Goal: Task Accomplishment & Management: Manage account settings

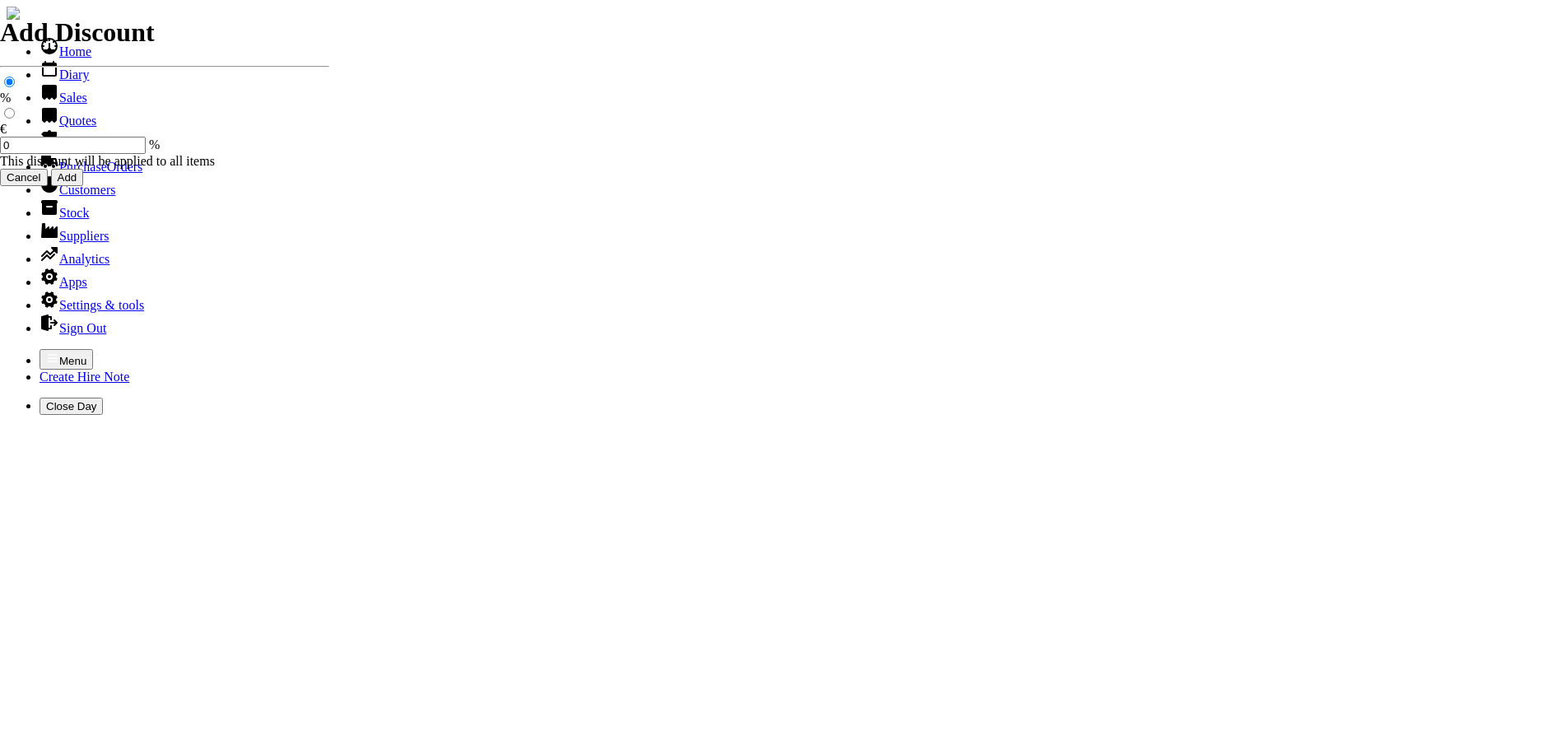
select select "HO"
click at [46, 352] on icon "button" at bounding box center [53, 358] width 13 height 13
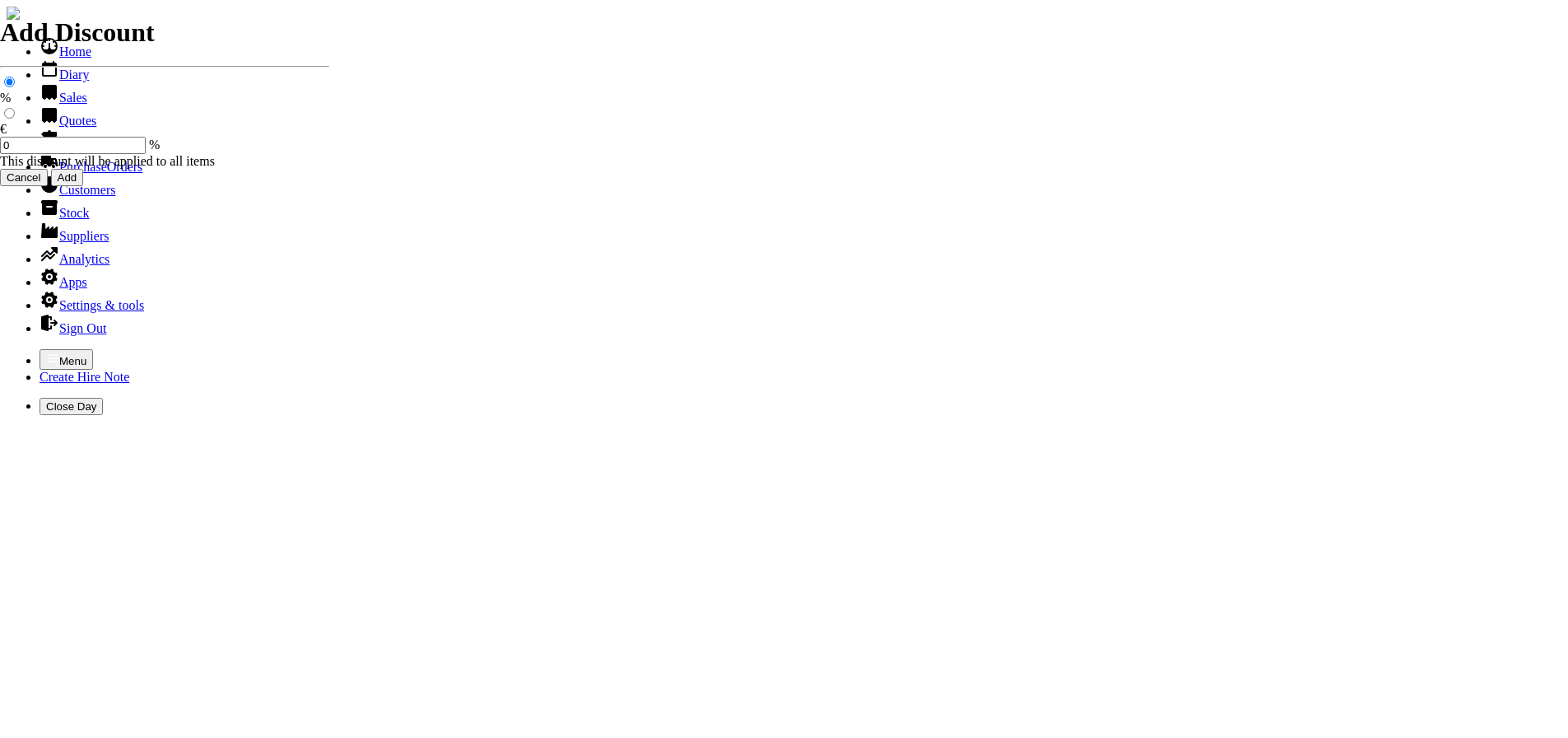
click at [56, 197] on link "Customers" at bounding box center [78, 189] width 76 height 14
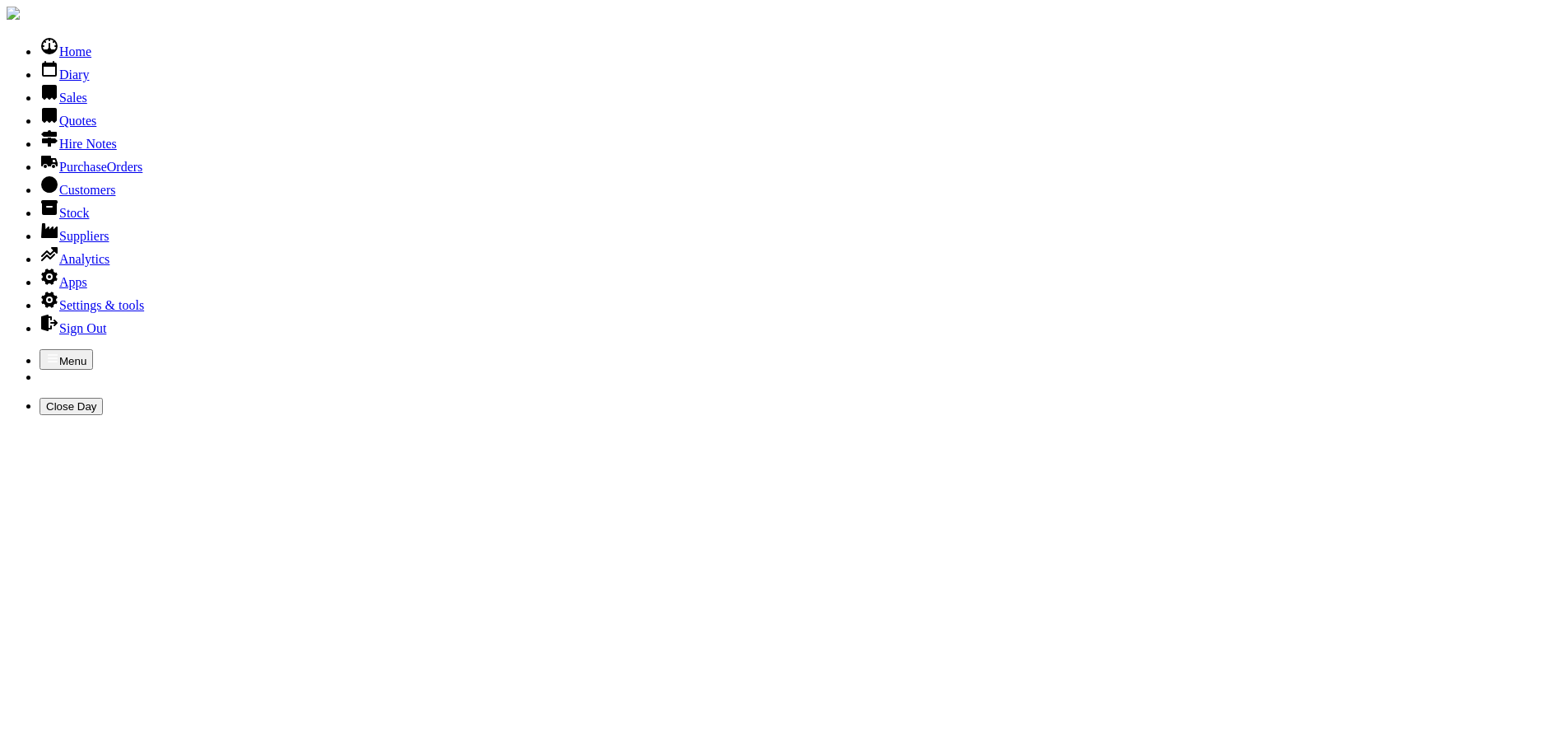
type input "HOLLYHILL"
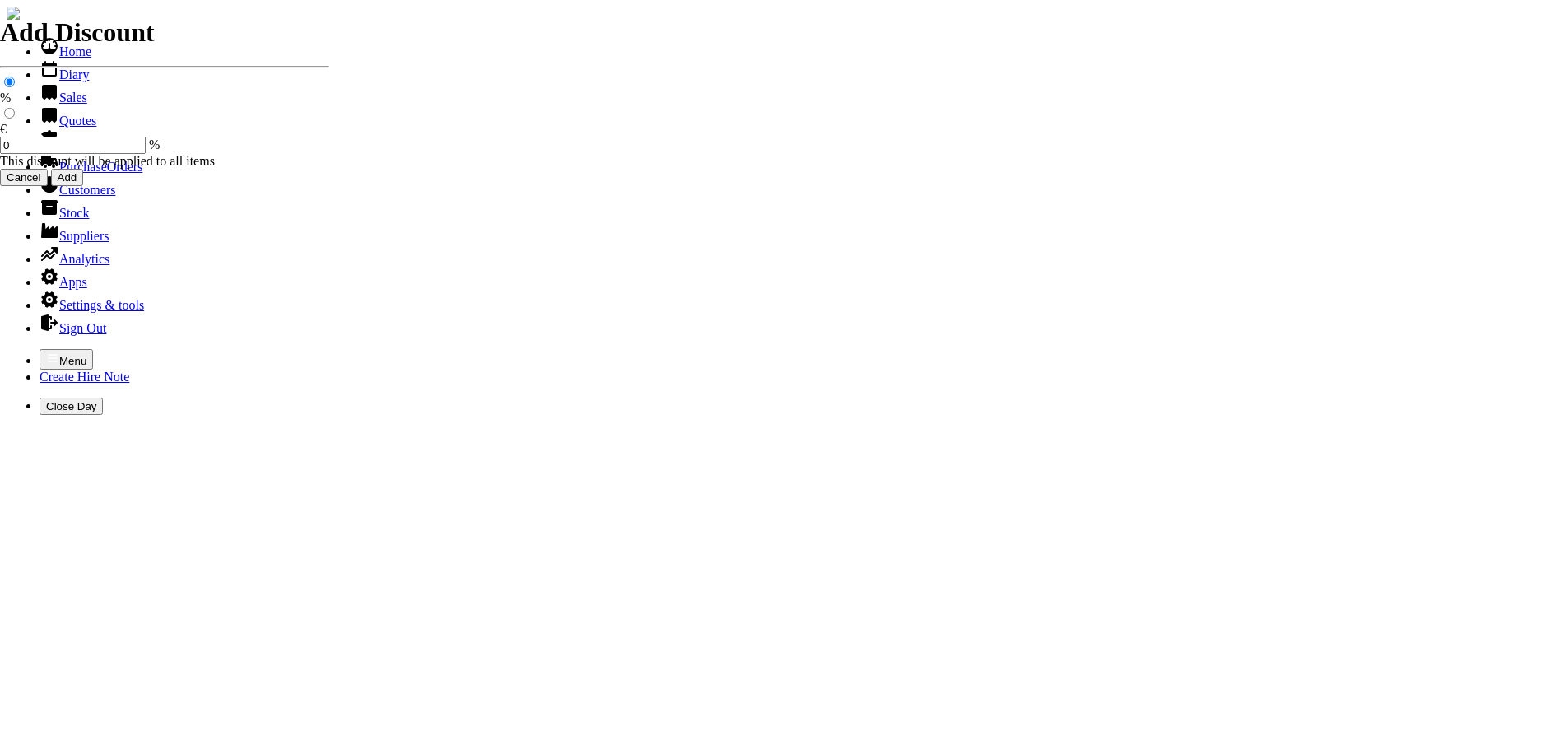
select select "HO"
click at [46, 352] on icon "button" at bounding box center [53, 358] width 13 height 13
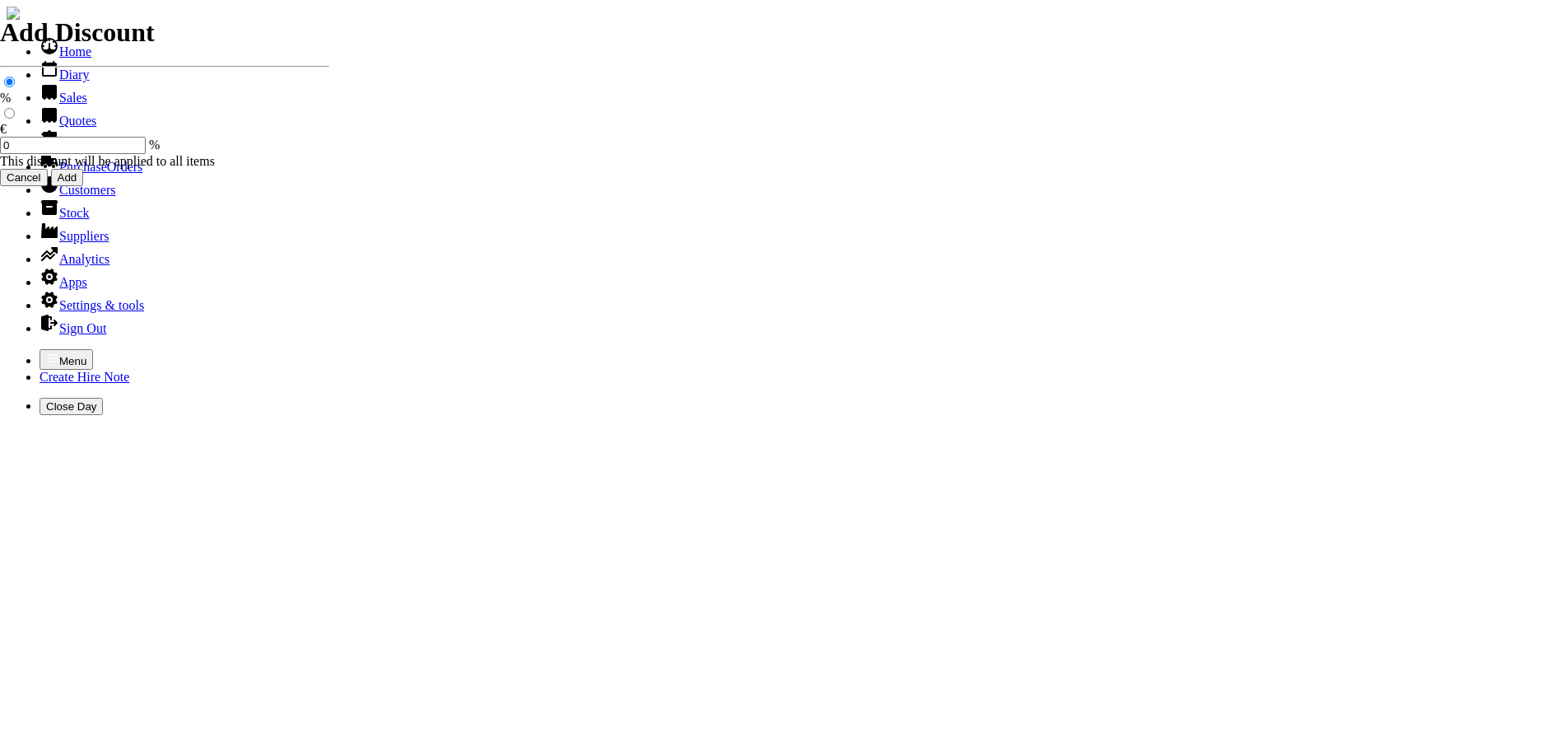
click at [62, 197] on link "Customers" at bounding box center [78, 189] width 76 height 14
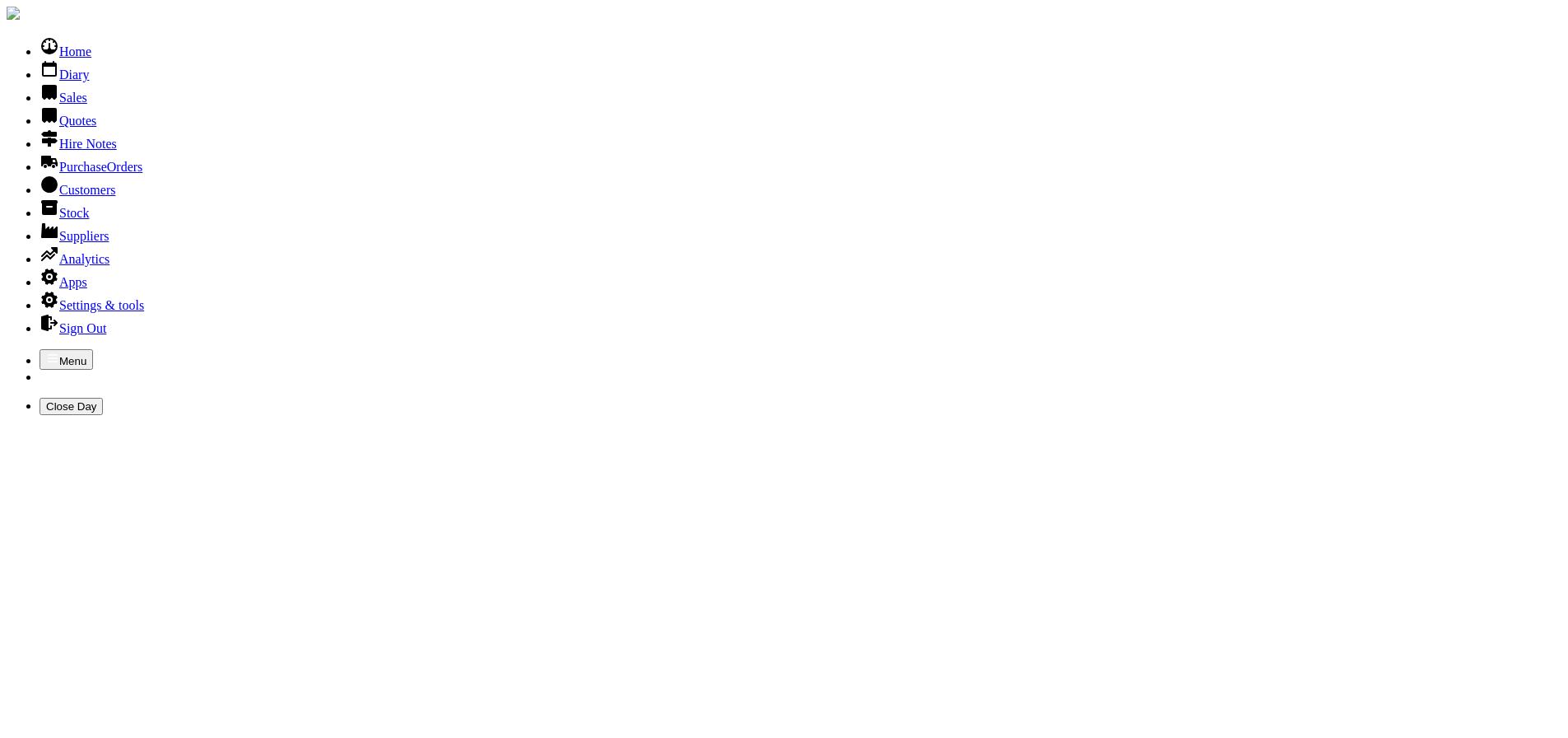
type input "HOLLYHILL"
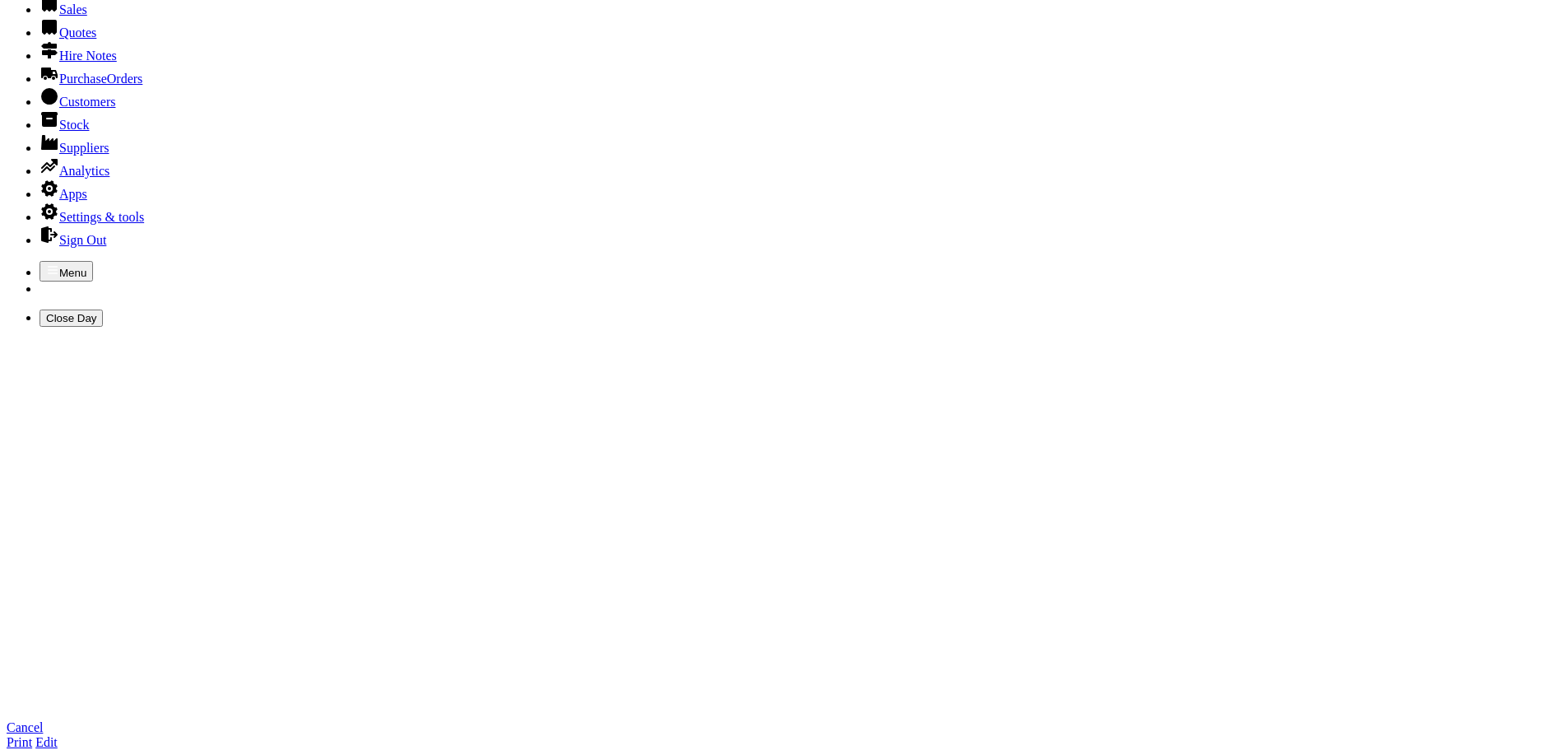
scroll to position [82, 0]
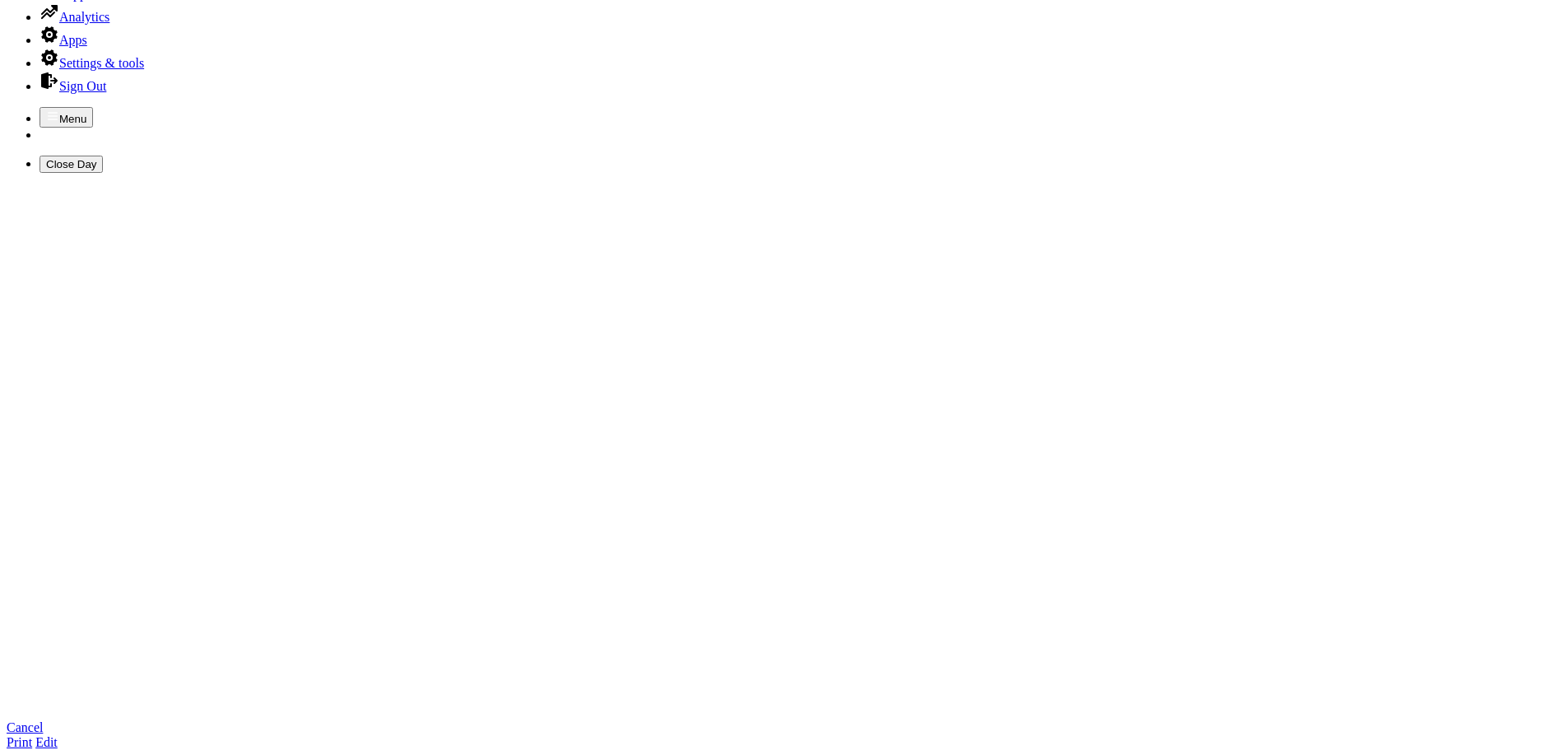
scroll to position [247, 0]
type input "087/7672370"
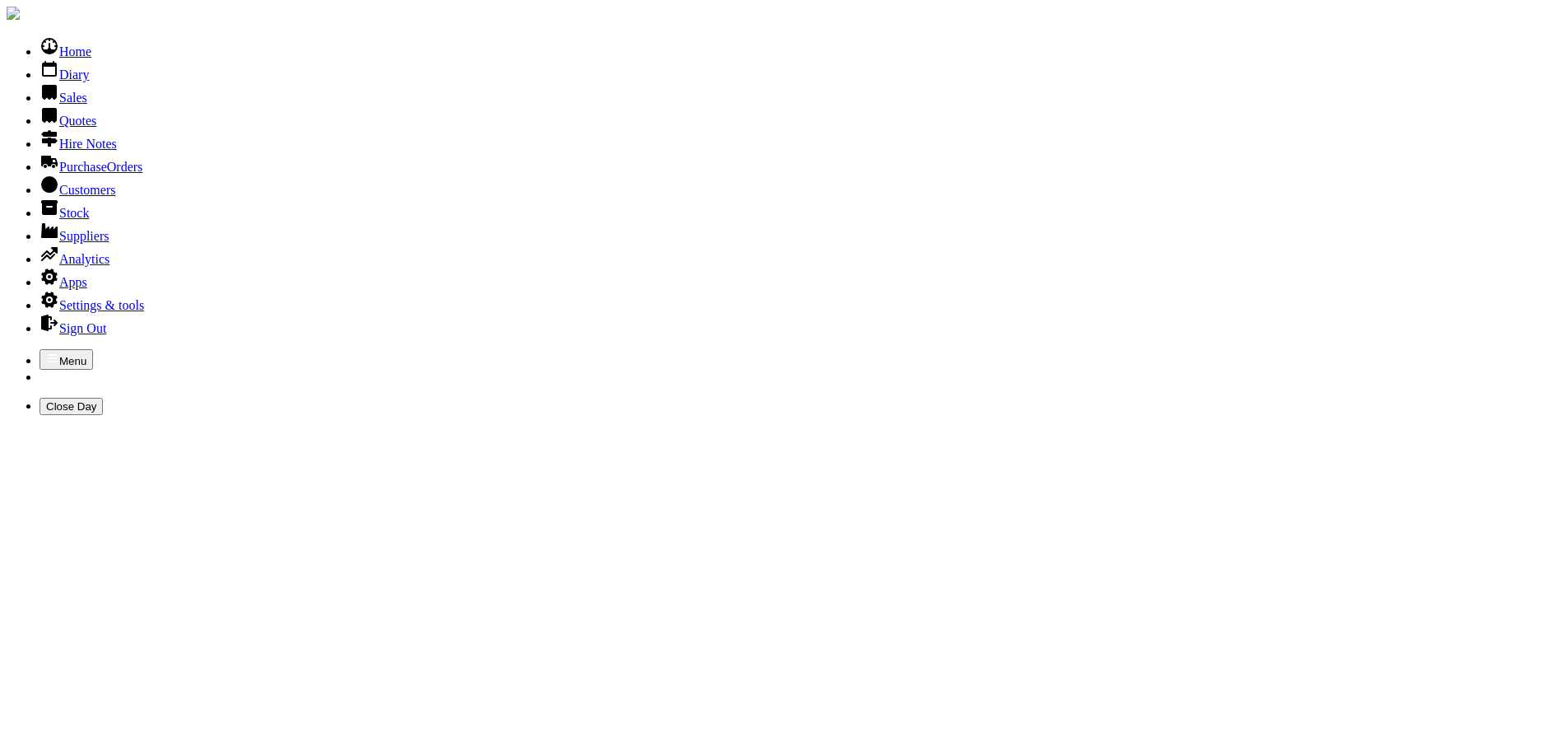
type input "HOLLYHILL"
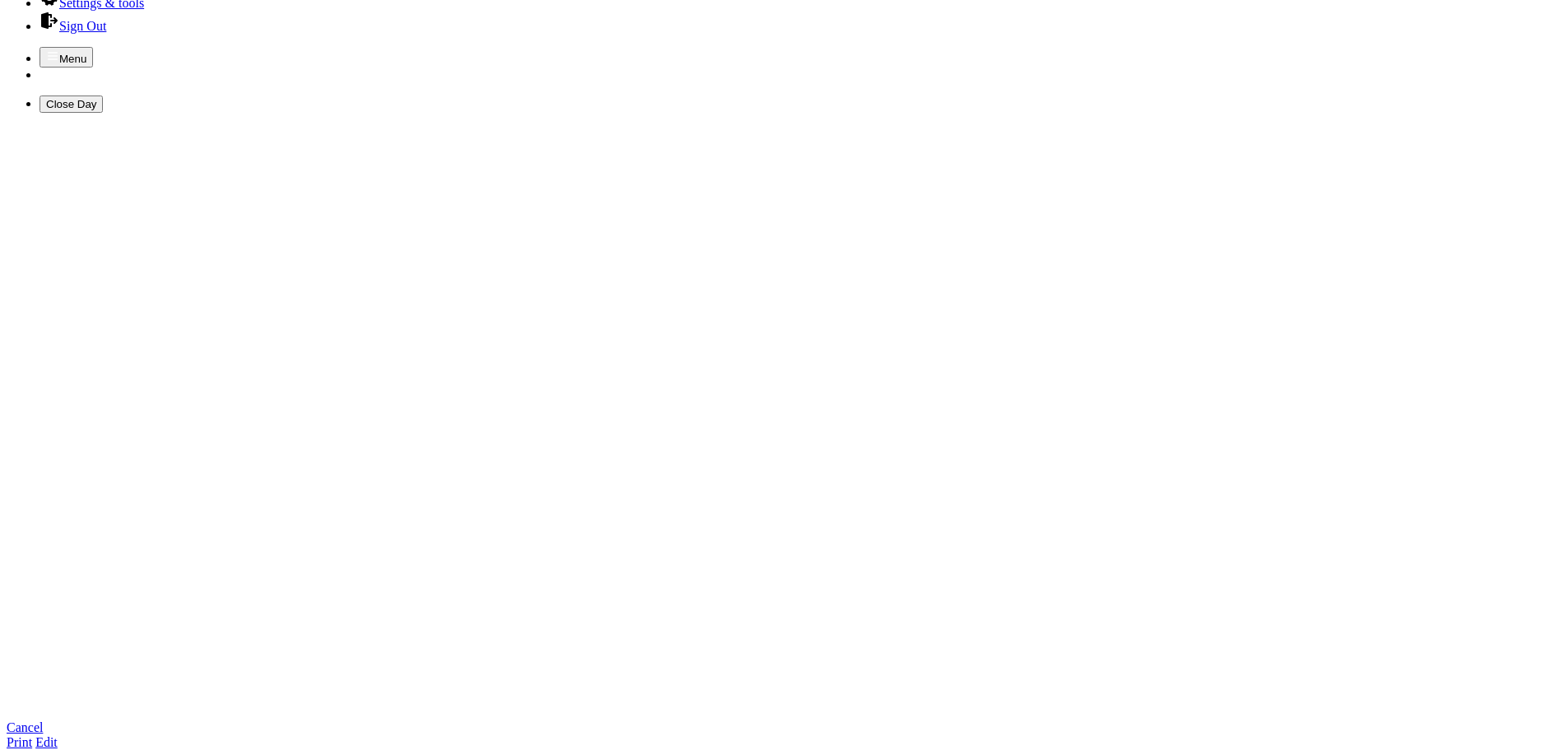
scroll to position [329, 0]
